Goal: Transaction & Acquisition: Purchase product/service

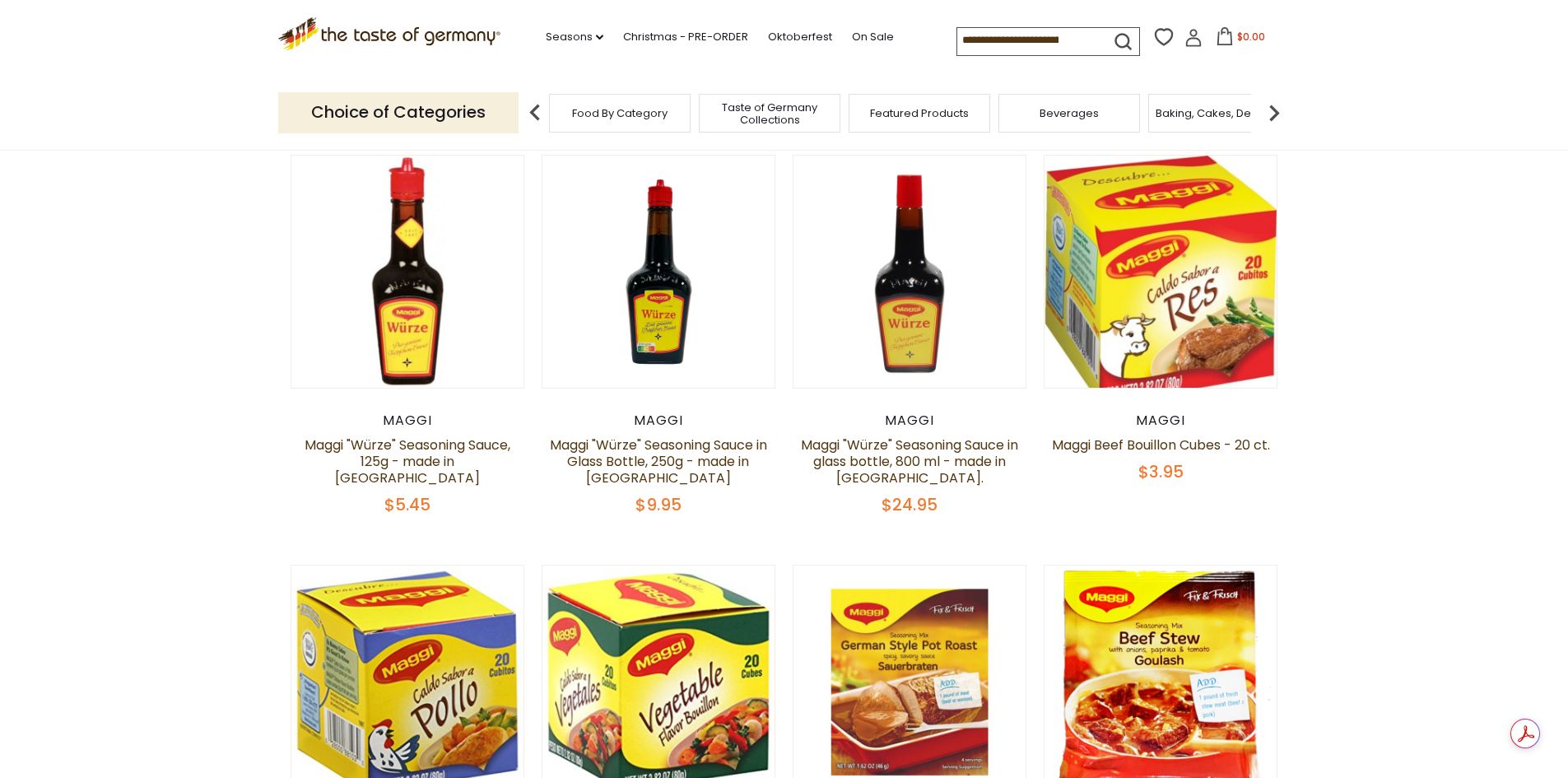
scroll to position [165, 0]
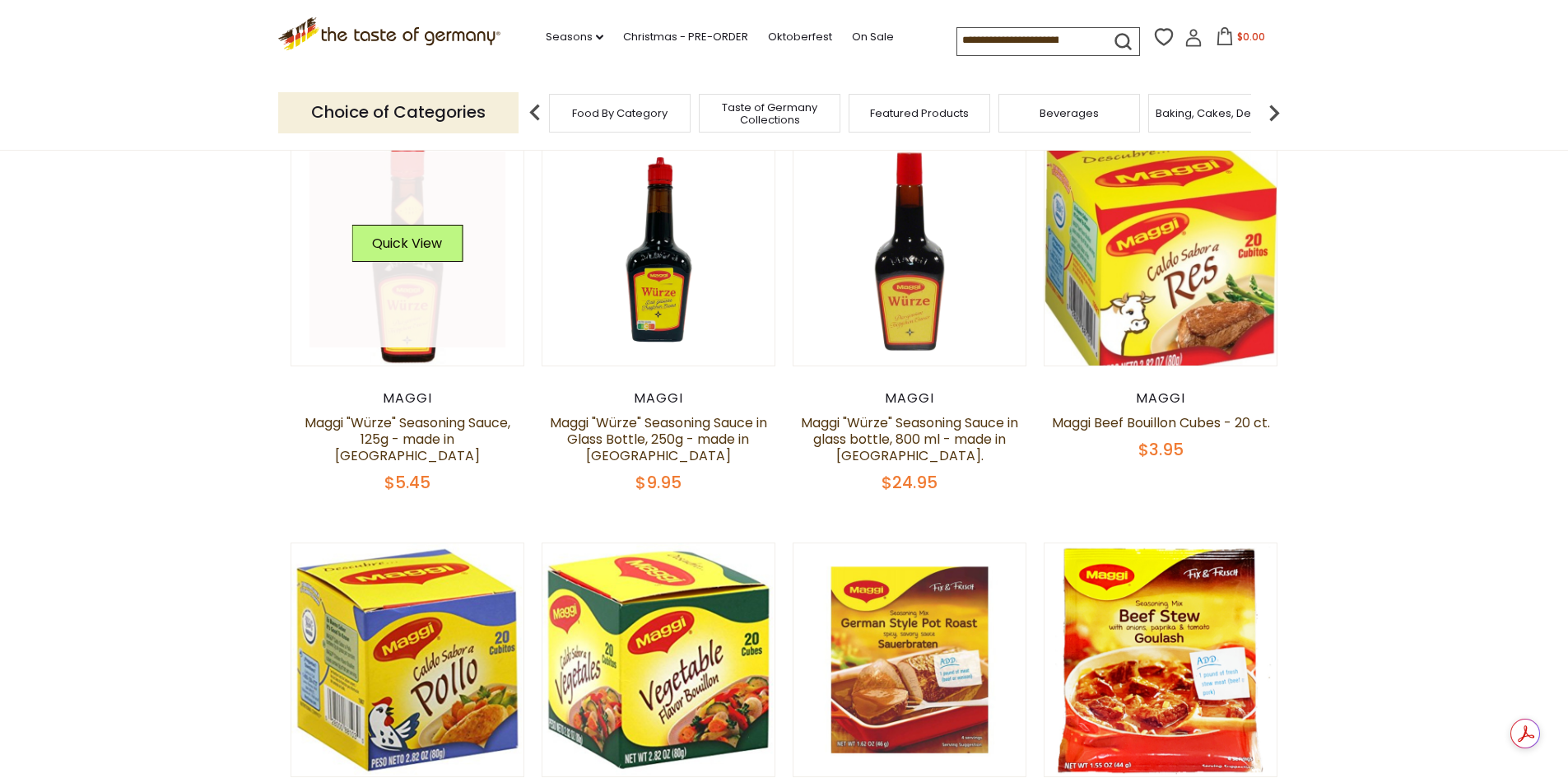
click at [388, 333] on link at bounding box center [406, 249] width 195 height 195
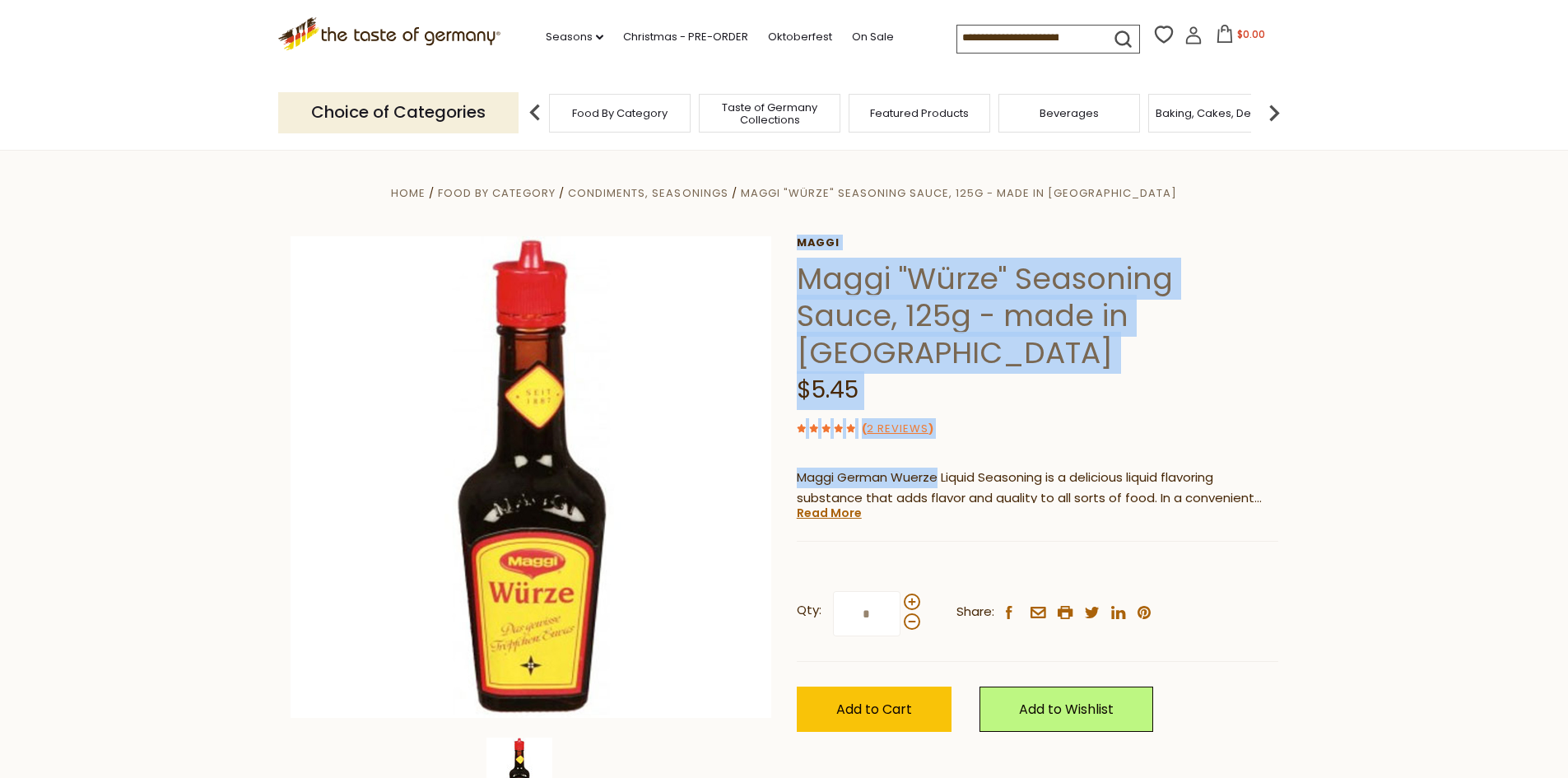
drag, startPoint x: 792, startPoint y: 546, endPoint x: 935, endPoint y: 547, distance: 143.0
click at [935, 547] on div "Home Food By Category Condiments, Seasonings Maggi "Würze" Seasoning Sauce, 125…" at bounding box center [784, 499] width 1013 height 633
copy div "[PERSON_NAME] "Würze" Seasoning Sauce, 125g - made in [GEOGRAPHIC_DATA] $5.45 (…"
